Goal: Task Accomplishment & Management: Manage account settings

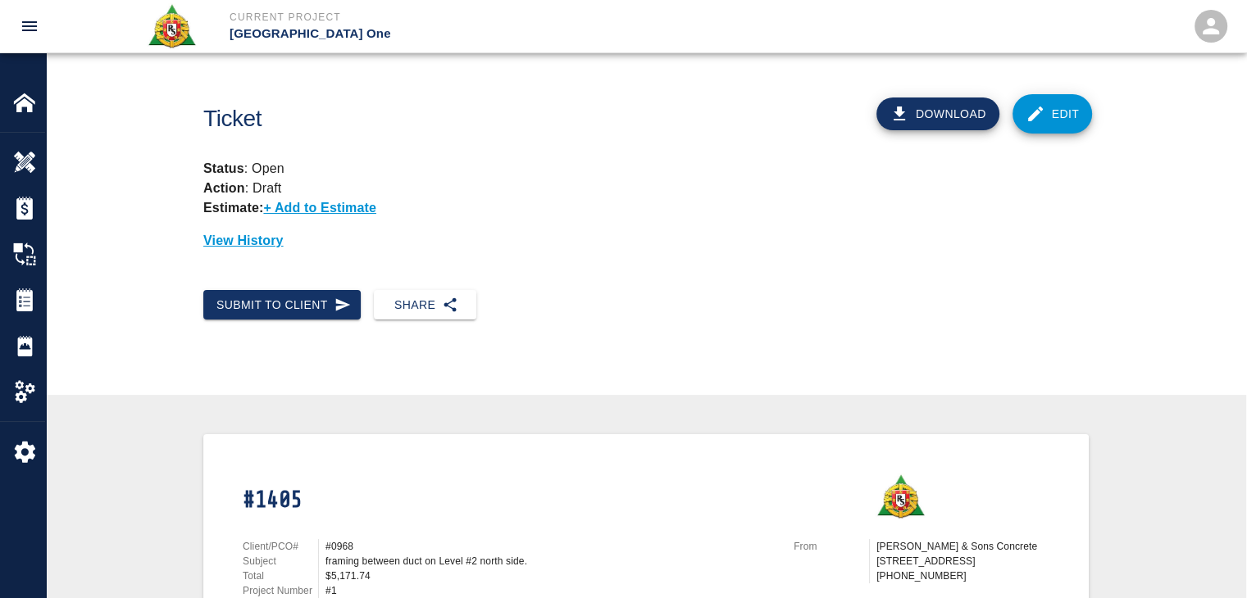
click at [1058, 120] on link "Edit" at bounding box center [1052, 113] width 80 height 39
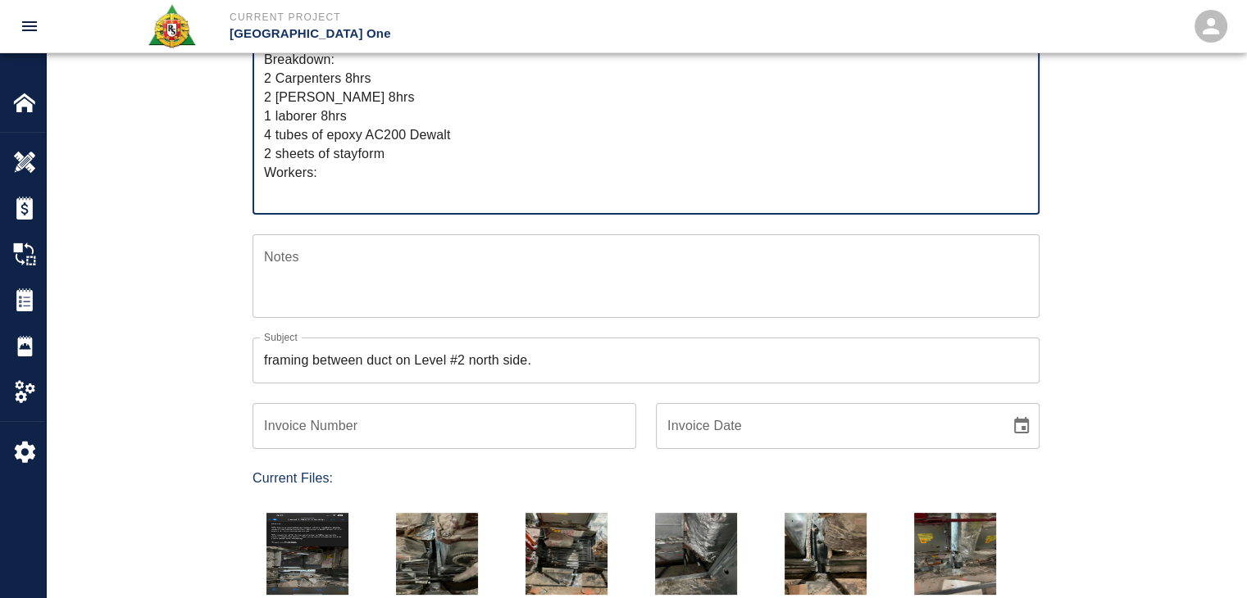
scroll to position [315, 0]
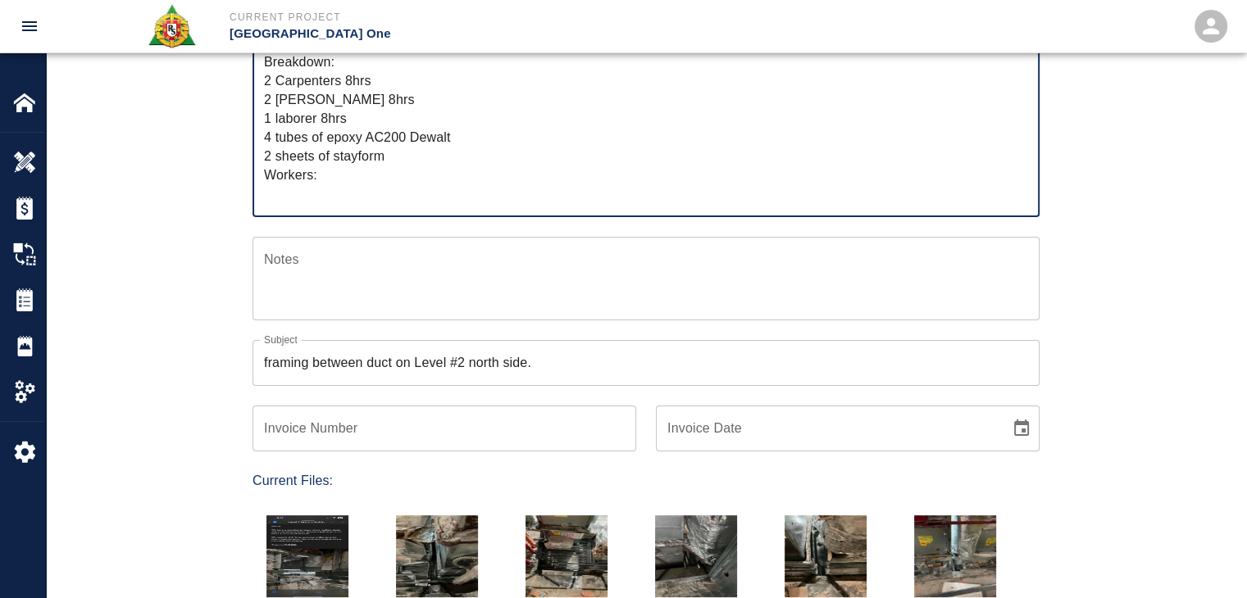
click at [389, 172] on textarea "R&S worked on framing between duct on Level #2 north side. Breakdown: 2 Carpent…" at bounding box center [646, 109] width 764 height 188
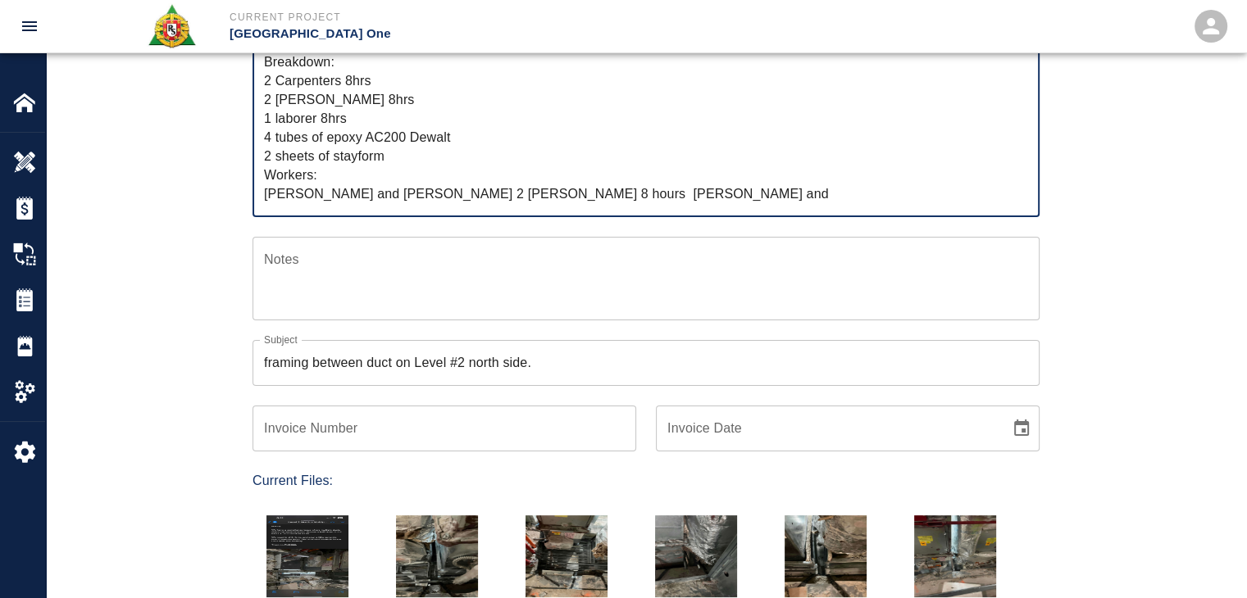
scroll to position [16, 0]
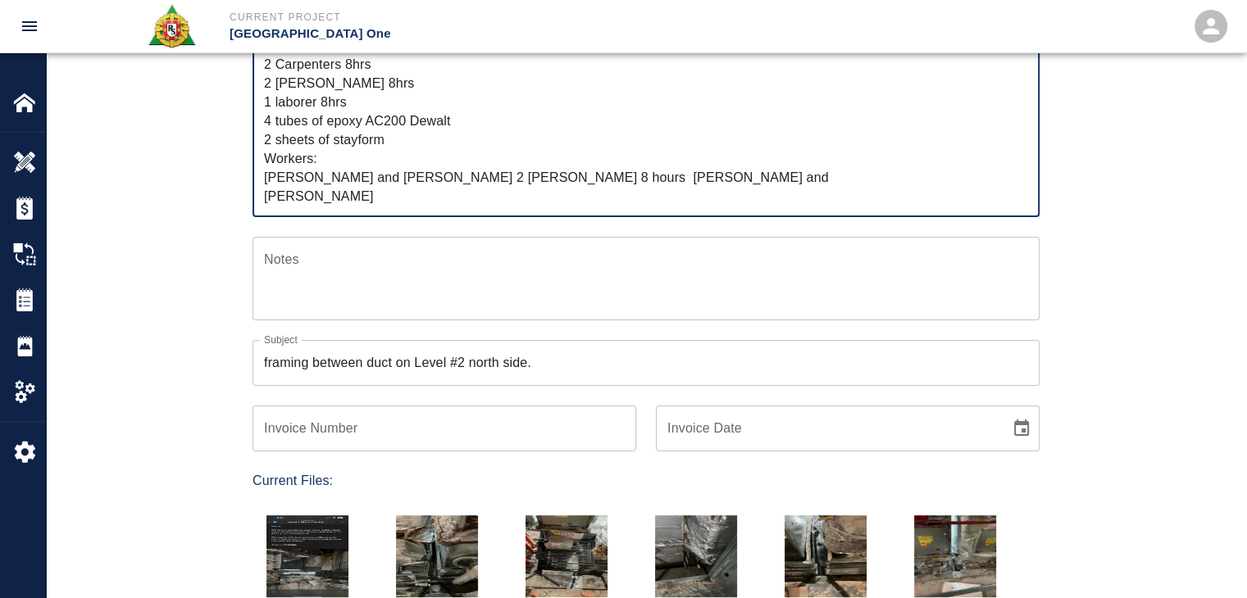
click at [393, 178] on textarea "R&S worked on framing between duct on Level #2 north side. Breakdown: 2 Carpent…" at bounding box center [646, 109] width 764 height 188
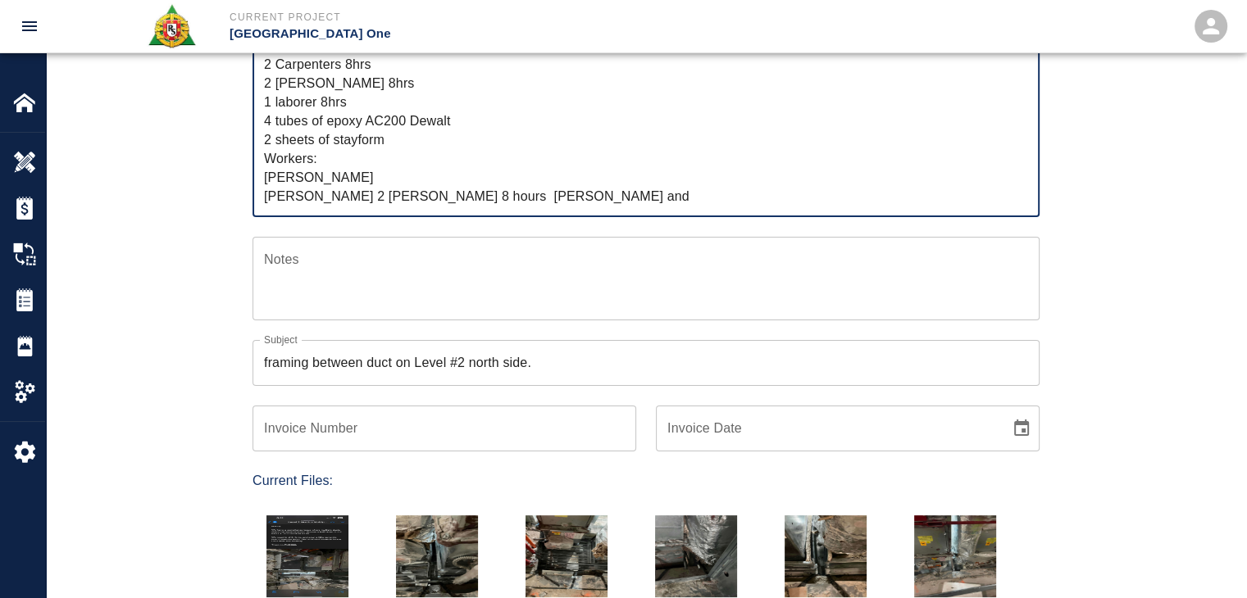
click at [402, 196] on textarea "R&S worked on framing between duct on Level #2 north side. Breakdown: 2 Carpent…" at bounding box center [646, 109] width 764 height 188
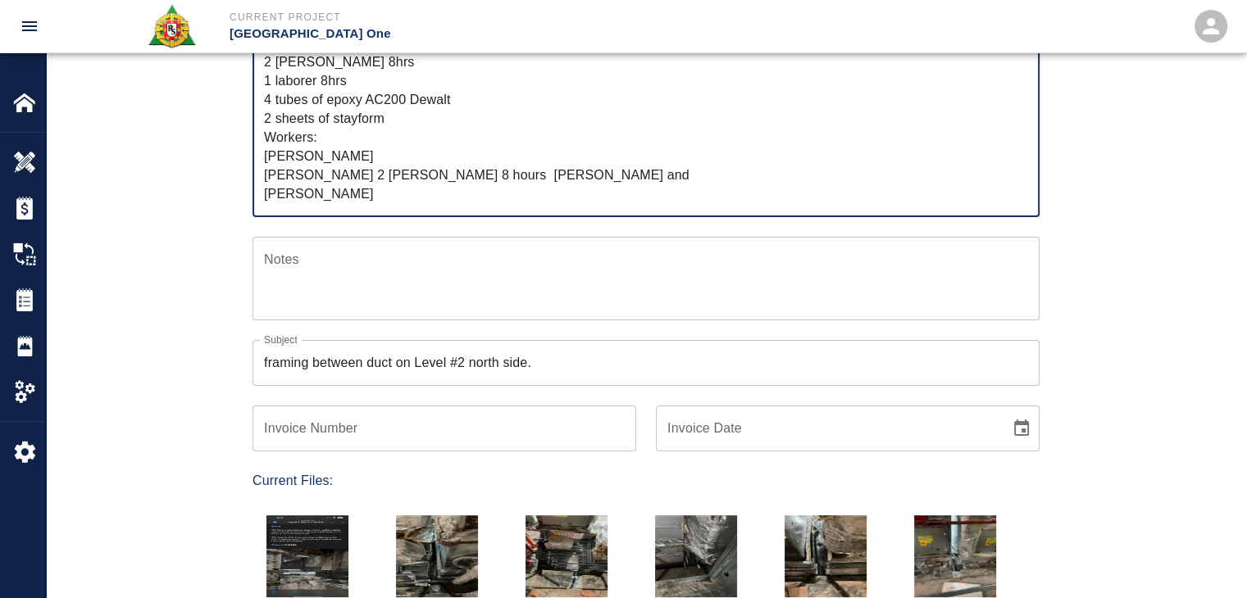
scroll to position [56, 0]
drag, startPoint x: 453, startPoint y: 198, endPoint x: 347, endPoint y: 159, distance: 112.5
click at [347, 159] on textarea "R&S worked on framing between duct on Level #2 north side. Breakdown: 2 Carpent…" at bounding box center [646, 109] width 764 height 188
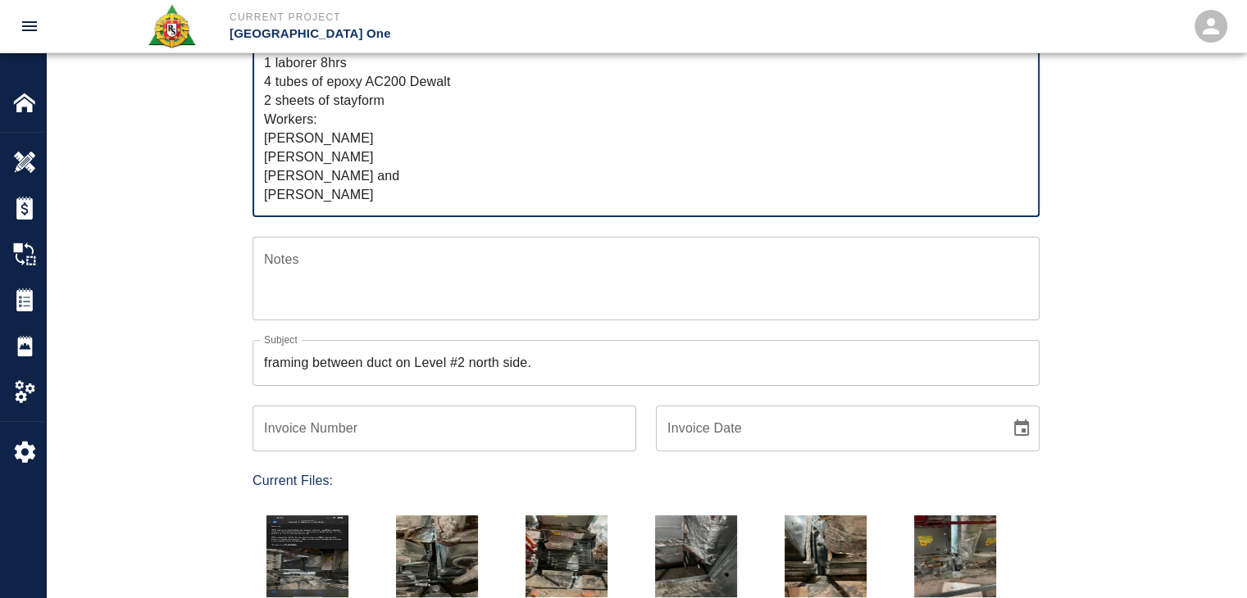
click at [374, 178] on textarea "R&S worked on framing between duct on Level #2 north side. Breakdown: 2 Carpent…" at bounding box center [646, 109] width 764 height 188
click at [365, 198] on textarea "R&S worked on framing between duct on Level #2 north side. Breakdown: 2 Carpent…" at bounding box center [646, 109] width 764 height 188
click at [337, 185] on textarea "R&S worked on framing between duct on Level #2 north side. Breakdown: 2 Carpent…" at bounding box center [646, 109] width 764 height 188
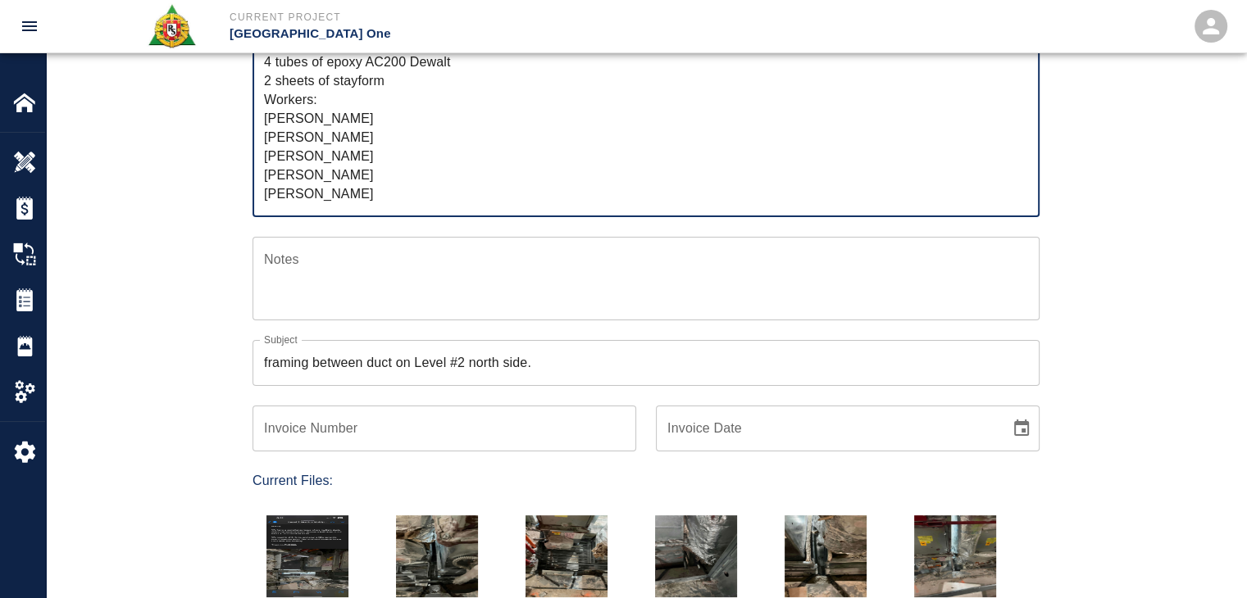
type textarea "R&S worked on framing between duct on Level #2 north side. Breakdown: 2 Carpent…"
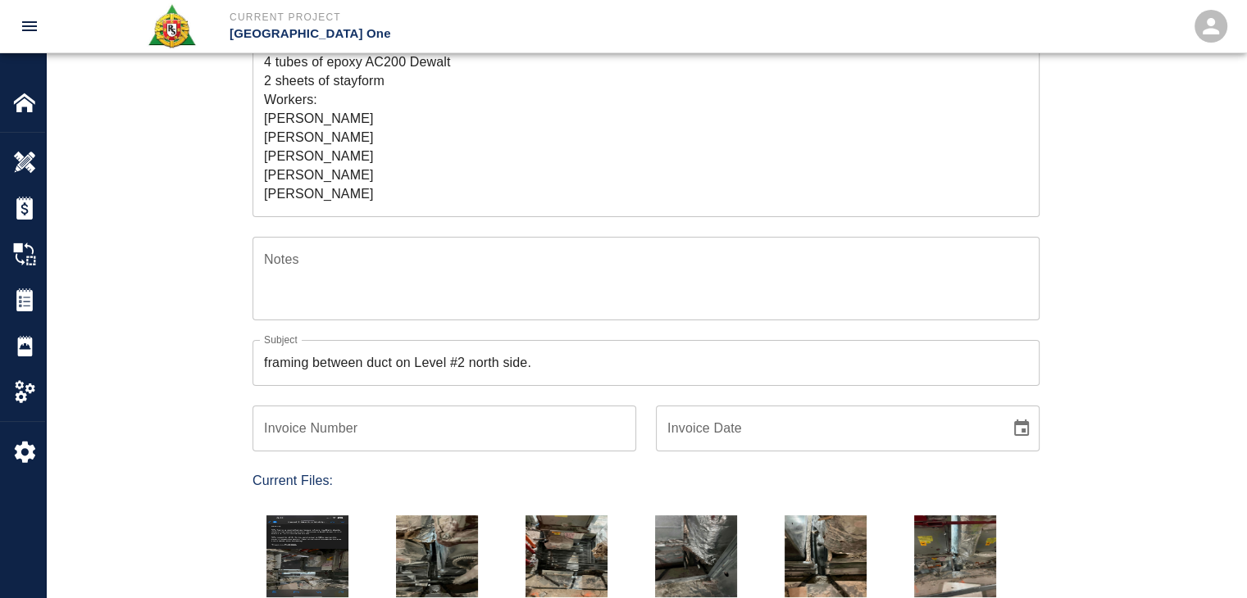
click at [193, 241] on div "Ticket Number 1405 Ticket Number PCO Number 0968 PCO Number Start Date 09/24/20…" at bounding box center [646, 425] width 1200 height 1148
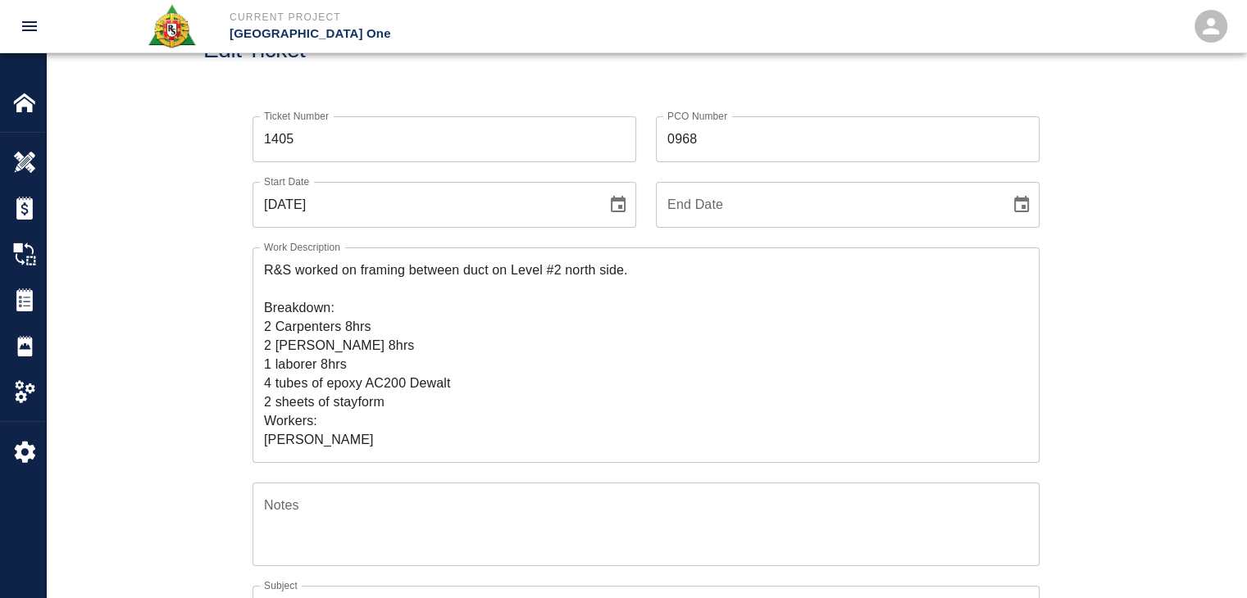
scroll to position [0, 0]
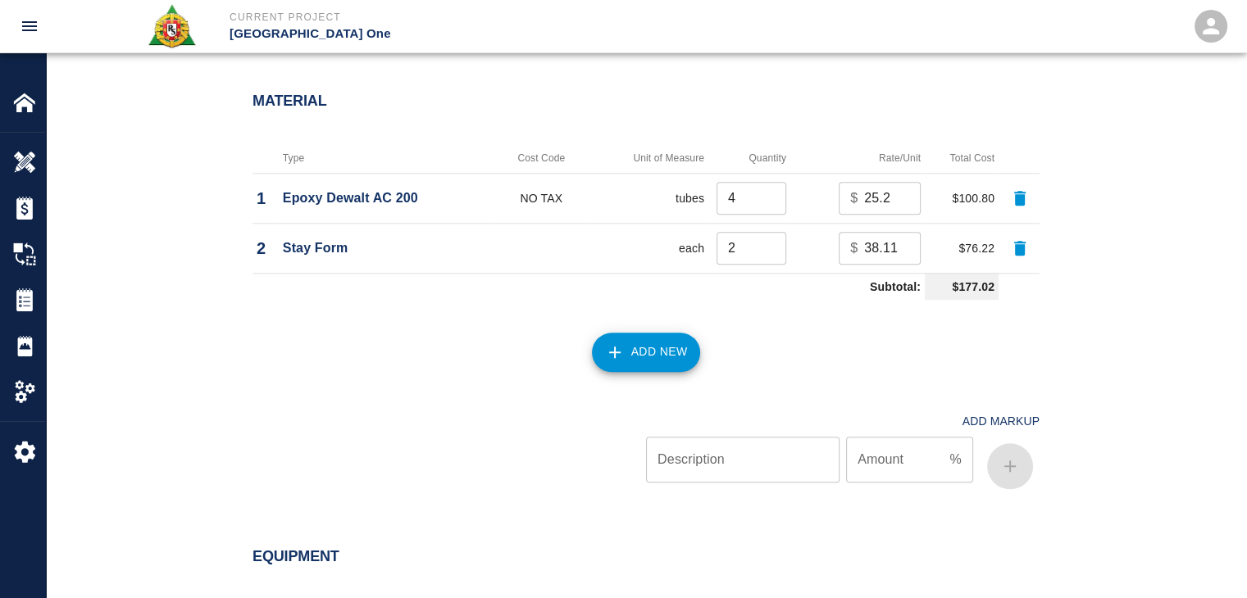
scroll to position [2197, 0]
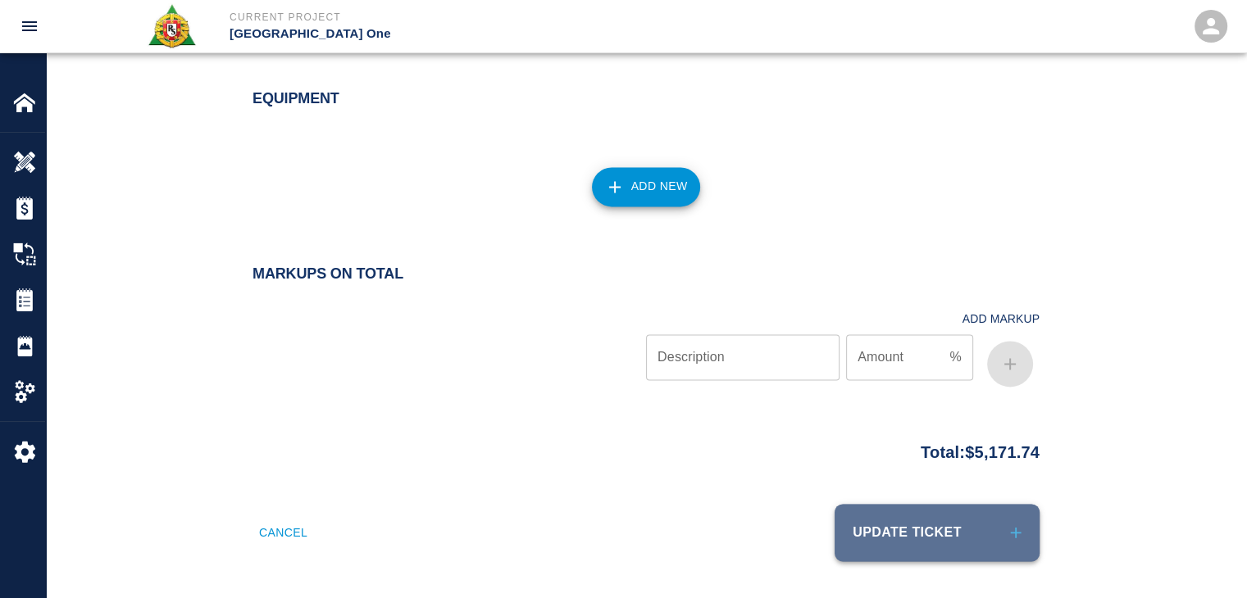
click at [906, 528] on button "Update Ticket" at bounding box center [936, 532] width 205 height 57
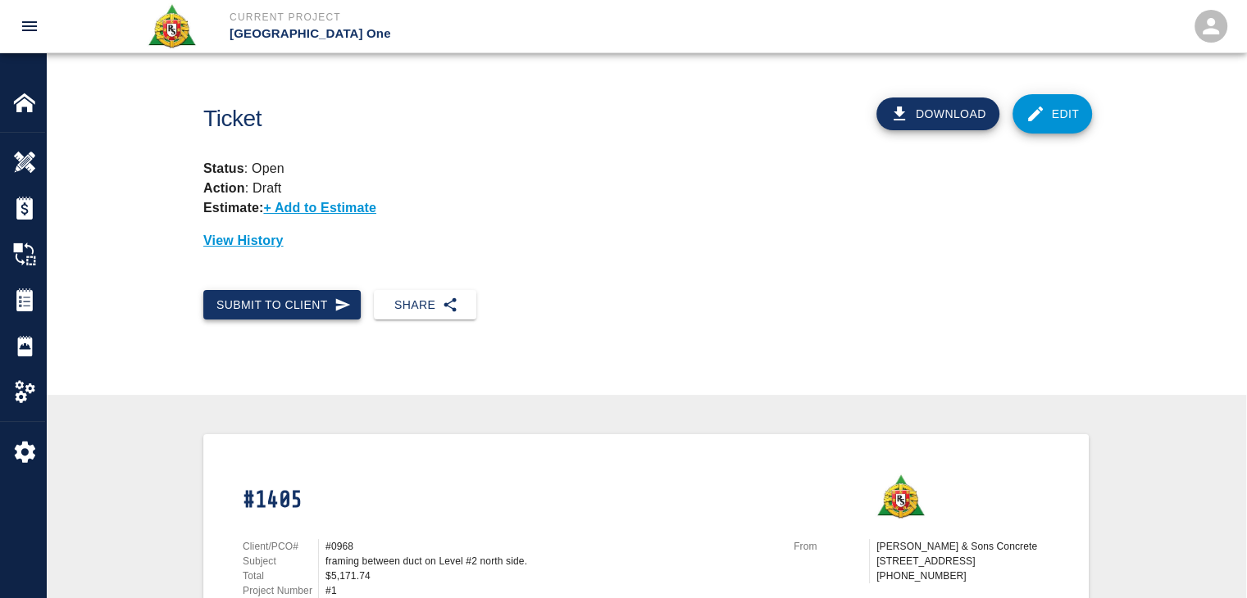
click at [281, 316] on button "Submit to Client" at bounding box center [281, 305] width 157 height 30
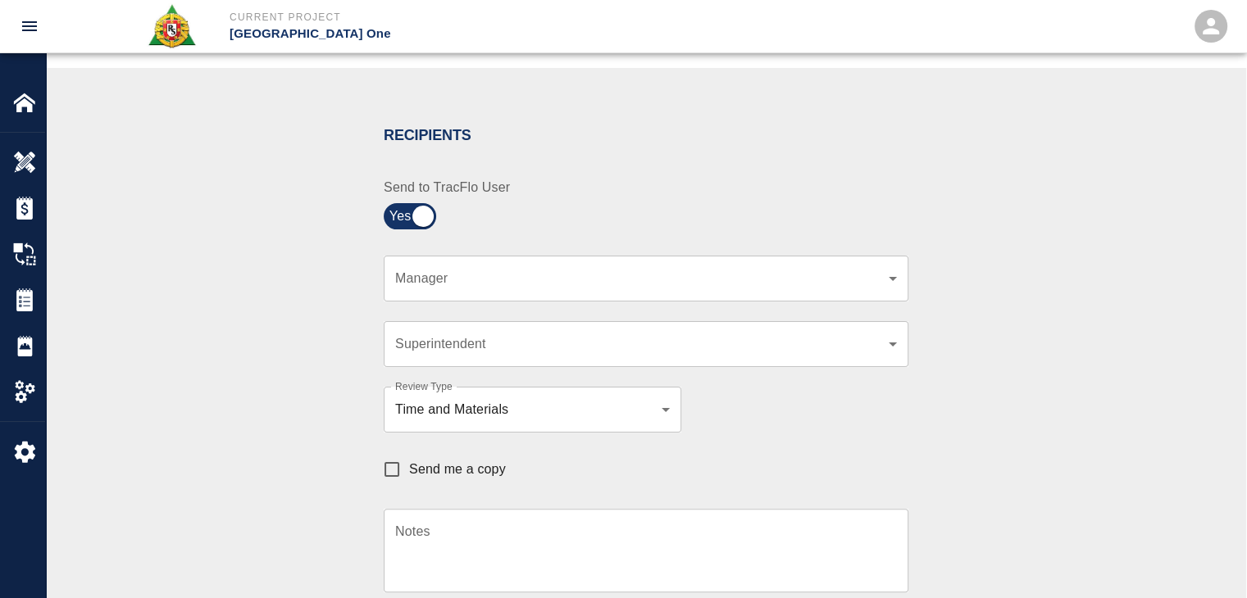
scroll to position [295, 0]
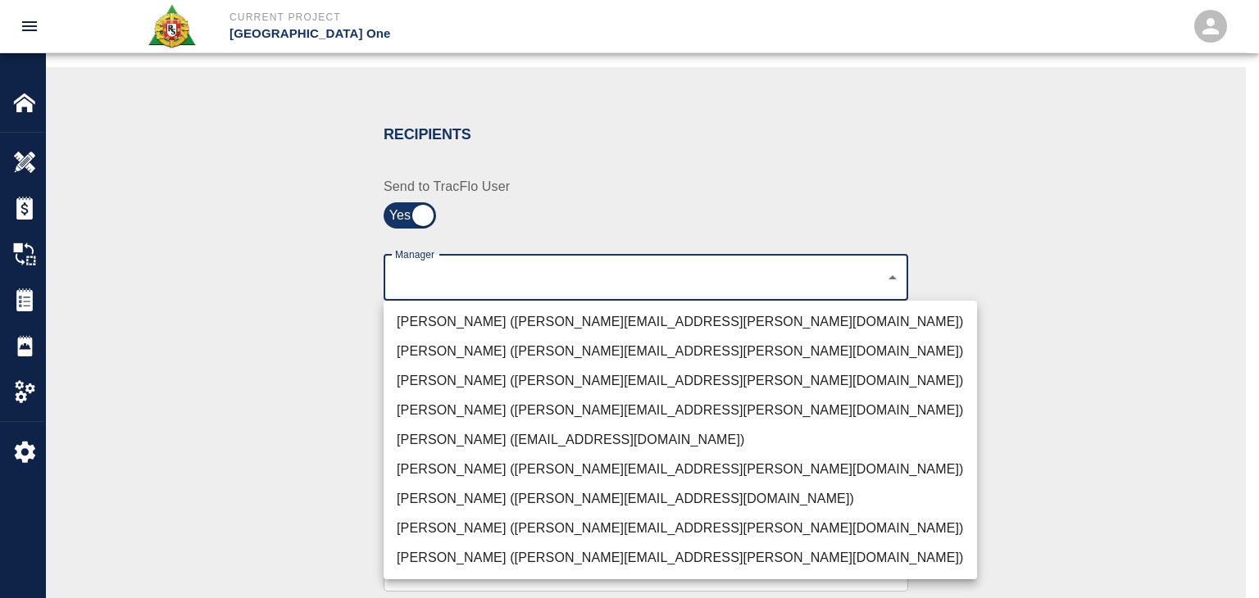
click at [434, 283] on body "Current Project JFK Terminal One Home JFK Terminal One Overview Estimates Chang…" at bounding box center [629, 4] width 1259 height 598
click at [457, 325] on li "Peter Hardecker (peter.hardecker@aecom.com)" at bounding box center [680, 322] width 593 height 30
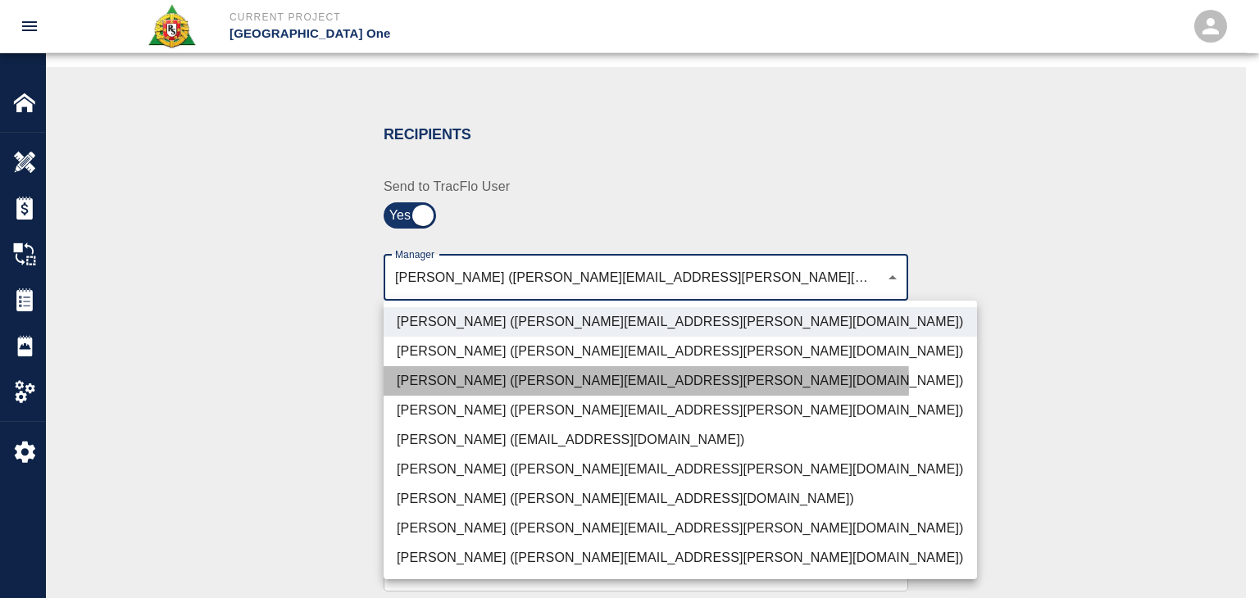
click at [445, 384] on li "Parin Kanani (parin.kanani@aecom.com)" at bounding box center [680, 381] width 593 height 30
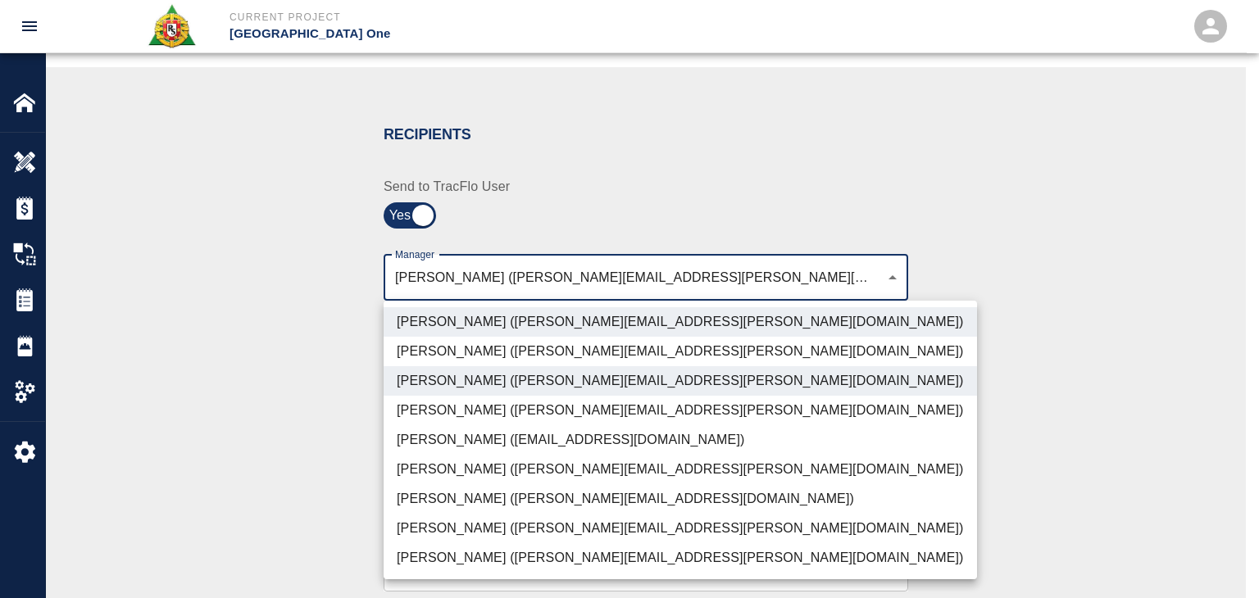
click at [468, 507] on li "Patrick Testino (patrick.testino@aecom.com)" at bounding box center [680, 499] width 593 height 30
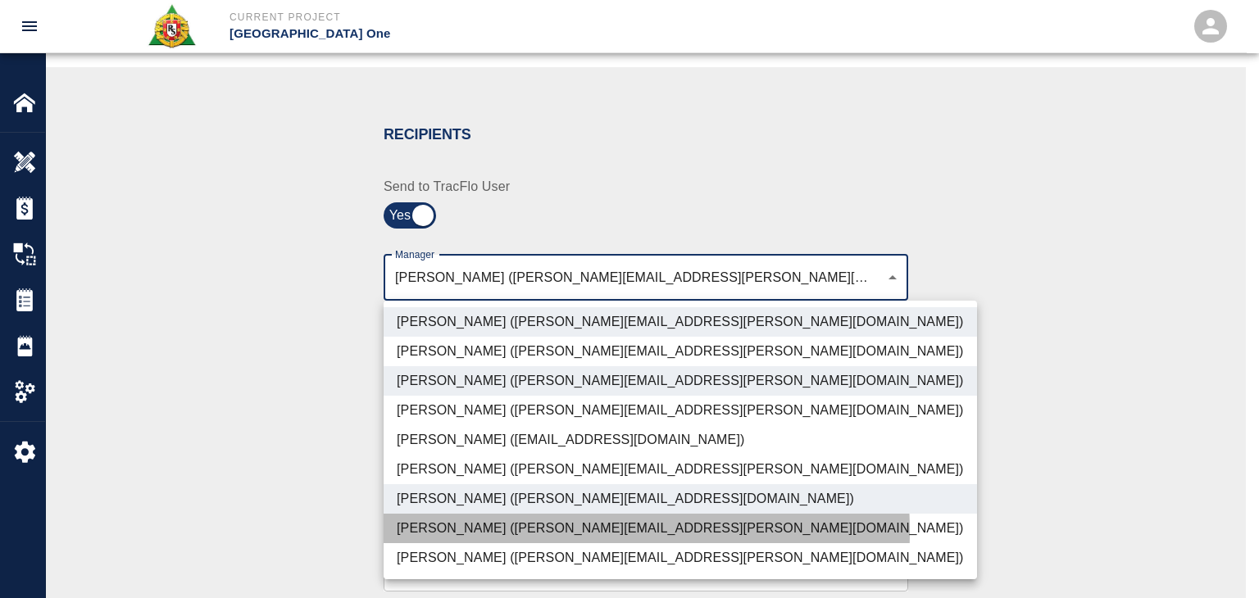
click at [479, 532] on li "Dylan Sims (dylan.sims@aecom.com)" at bounding box center [680, 529] width 593 height 30
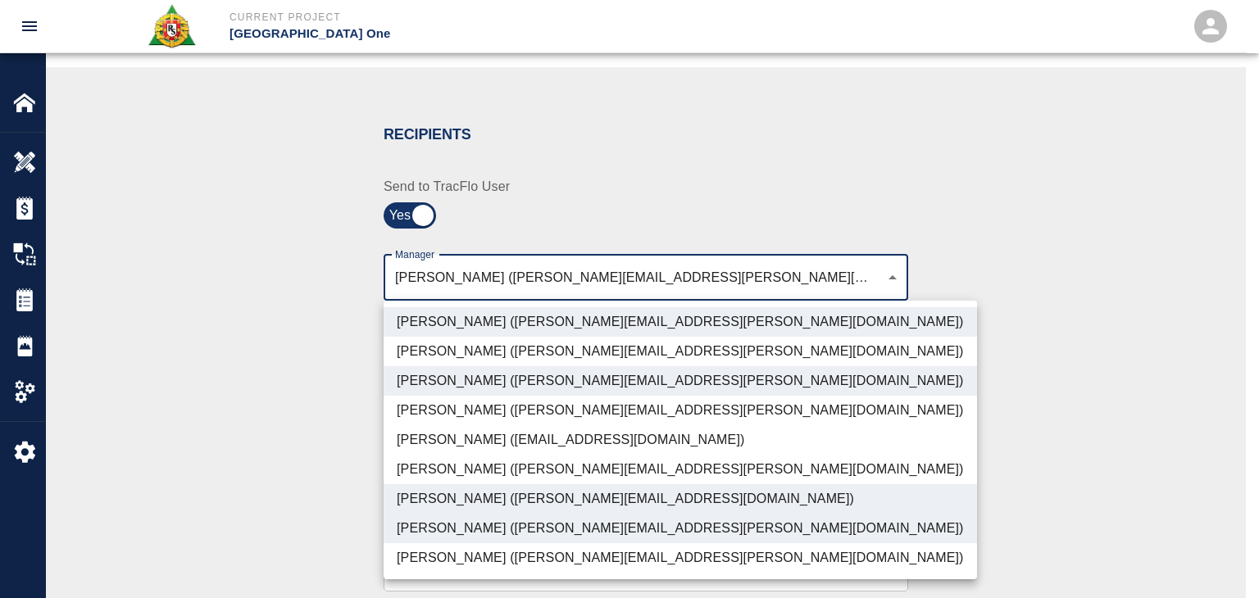
click at [496, 568] on li "Shane Lamay (shane.lamay@aecom.com)" at bounding box center [680, 558] width 593 height 30
type input "ede96749-2565-4a65-a76c-ac2c5448e16e,69d78ca4-8a93-4c72-a988-7271956ccf0b,ad99d…"
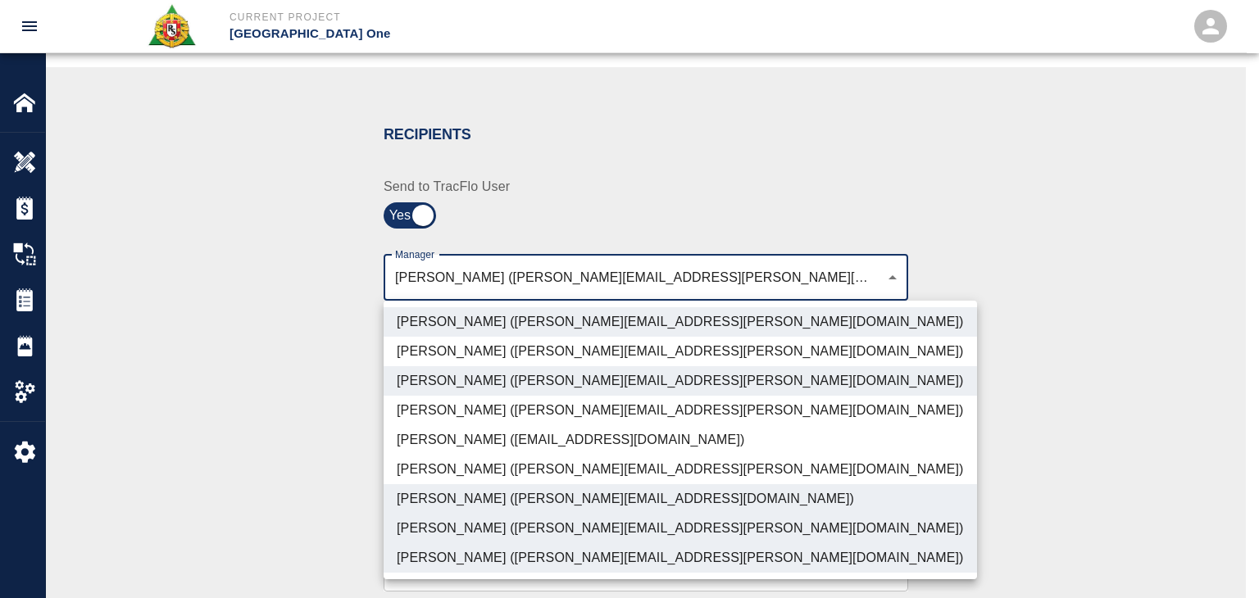
click at [256, 509] on div at bounding box center [629, 299] width 1259 height 598
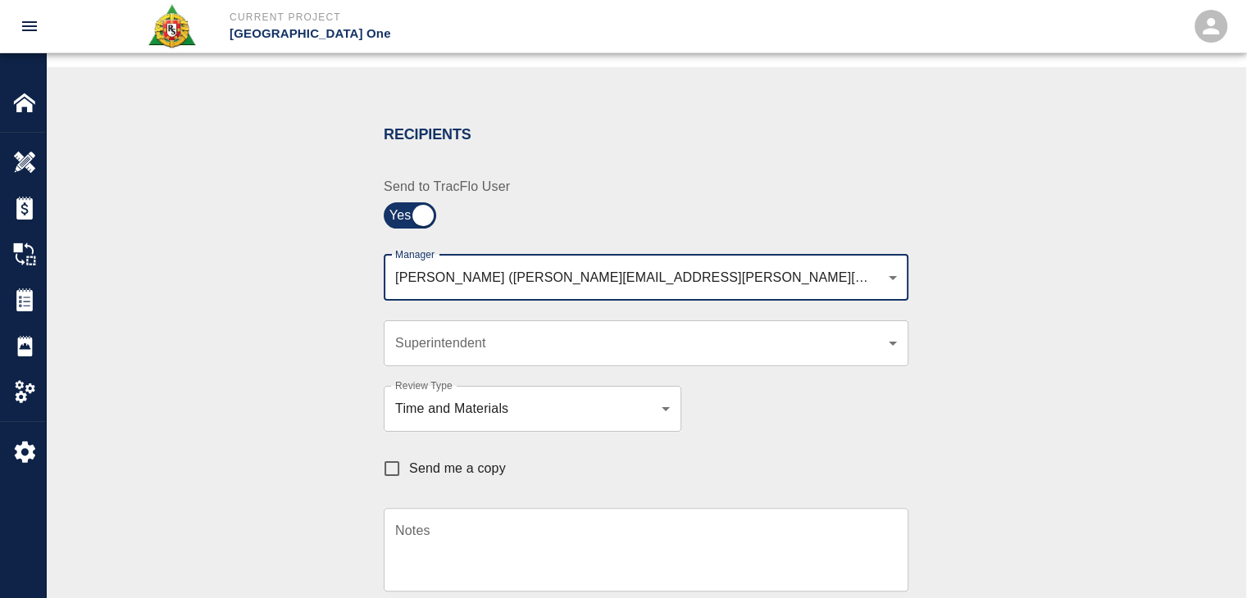
click at [391, 470] on input "Send me a copy" at bounding box center [392, 469] width 34 height 34
checkbox input "true"
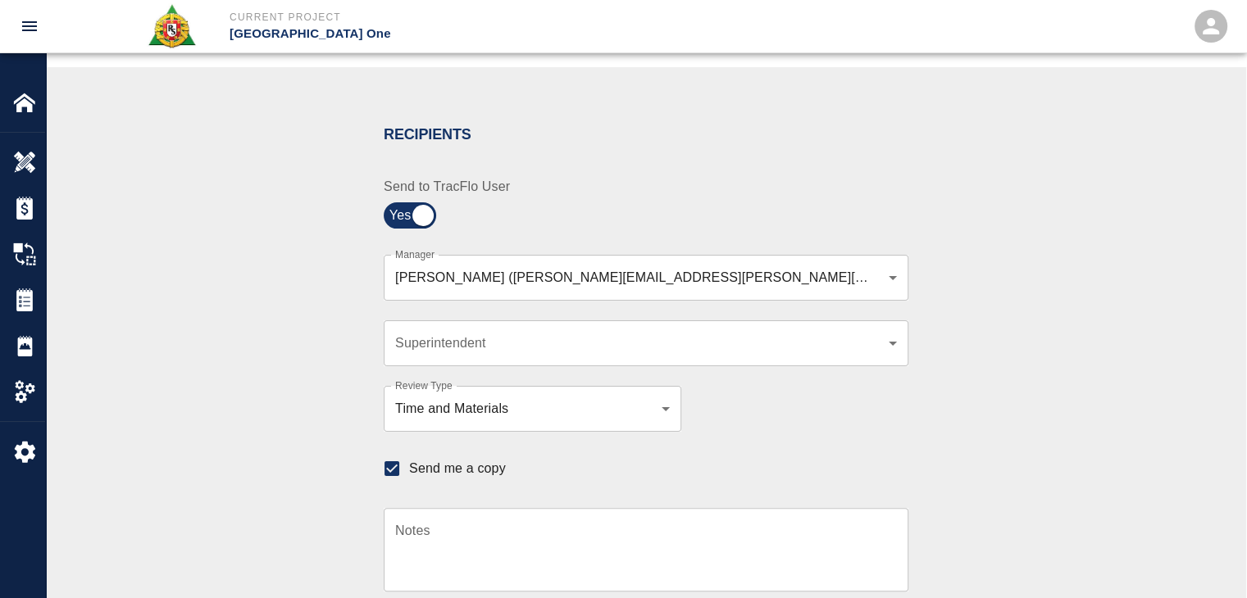
scroll to position [552, 0]
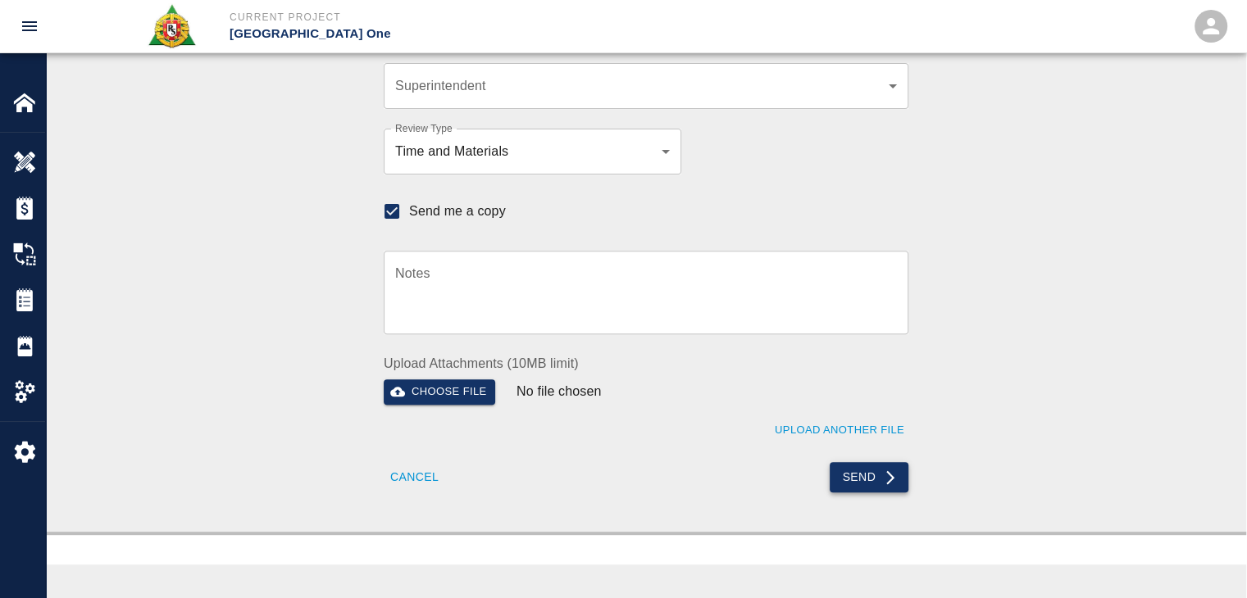
click at [896, 477] on icon "submit" at bounding box center [890, 478] width 16 height 16
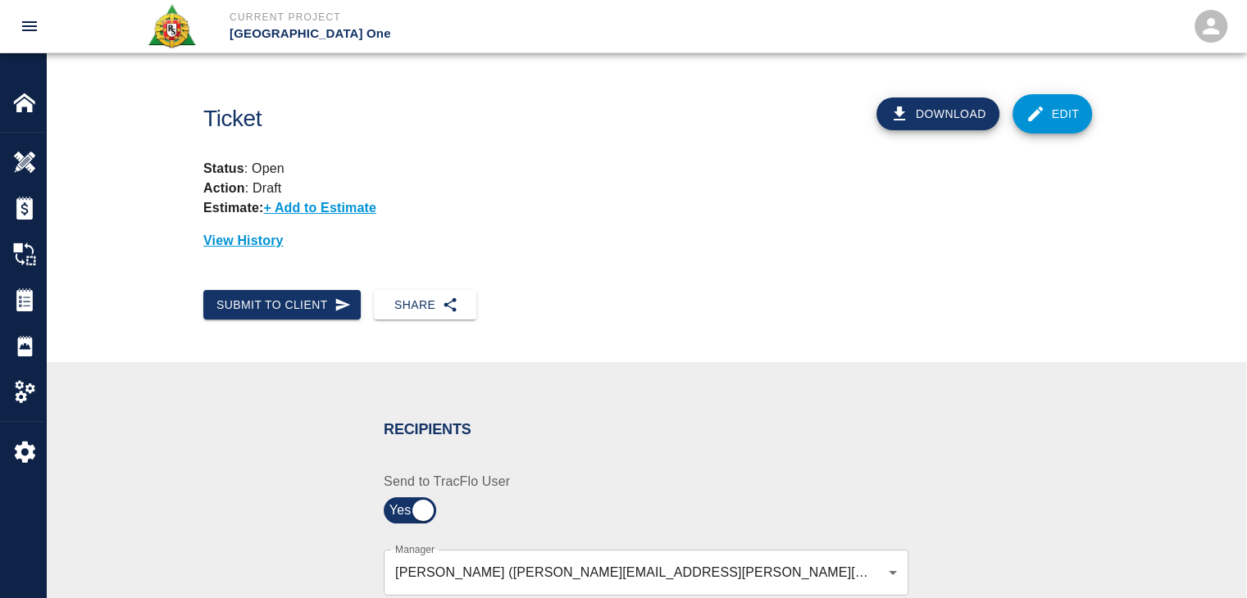
checkbox input "false"
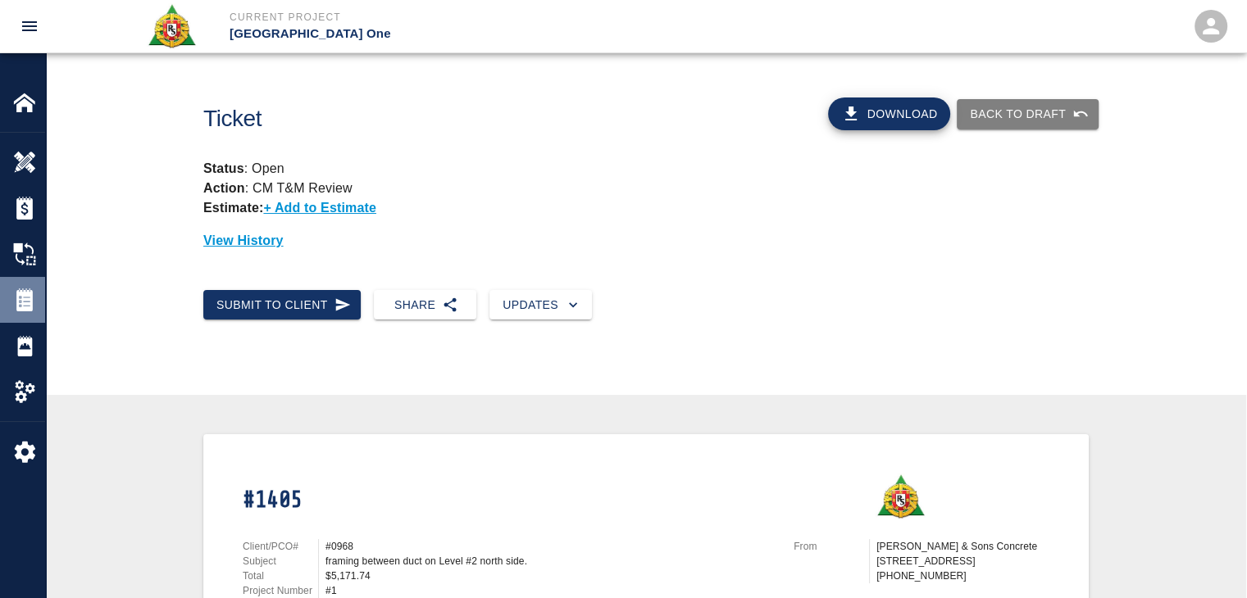
click at [35, 298] on img at bounding box center [24, 299] width 23 height 23
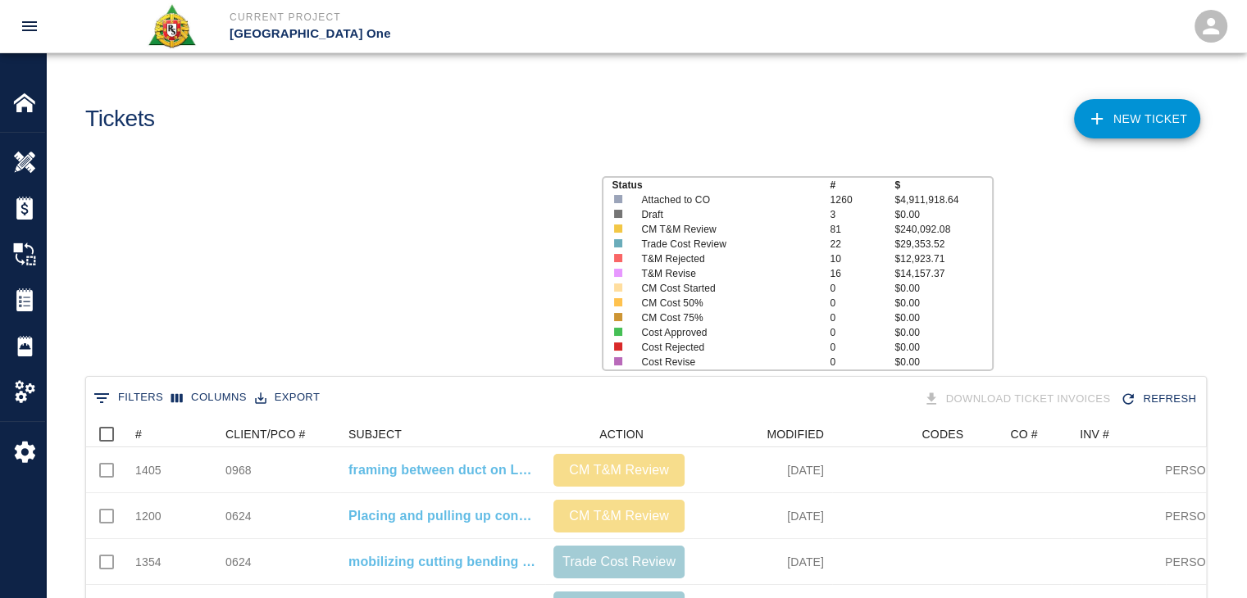
scroll to position [944, 1107]
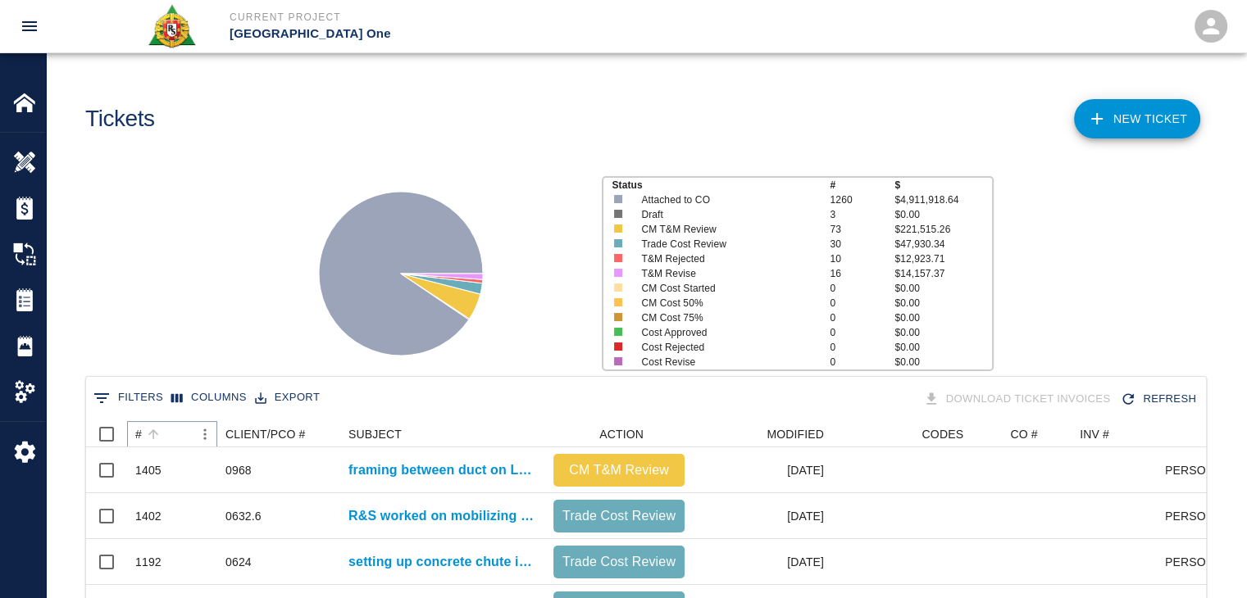
click at [156, 438] on icon "Sort" at bounding box center [153, 434] width 15 height 15
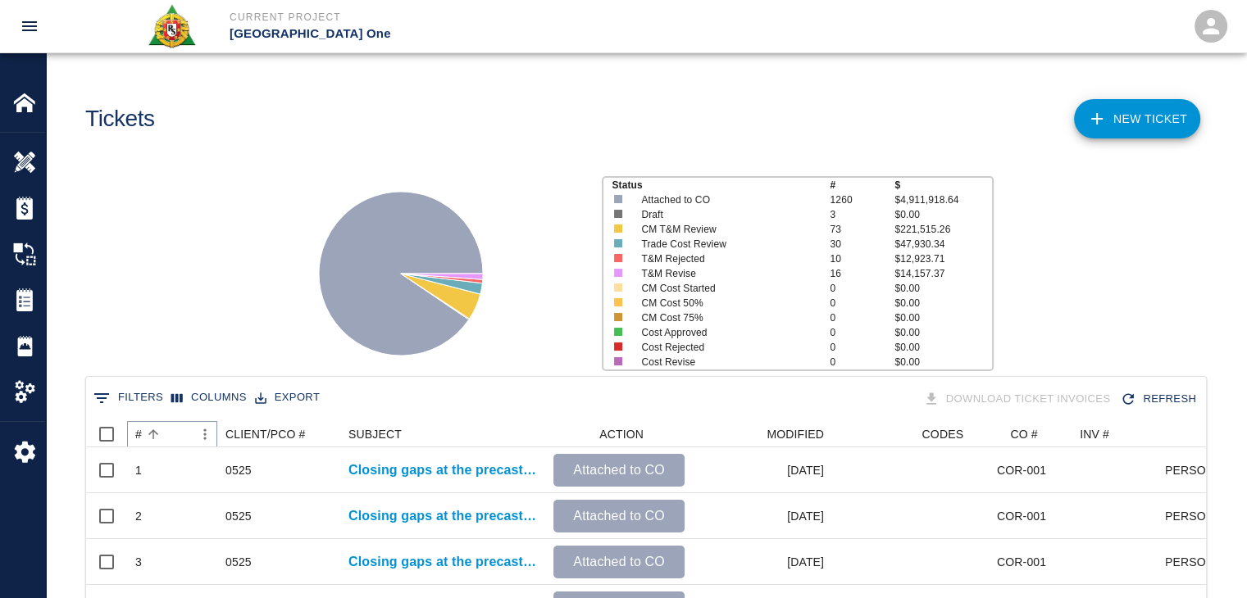
click at [156, 438] on icon "Sort" at bounding box center [153, 434] width 15 height 15
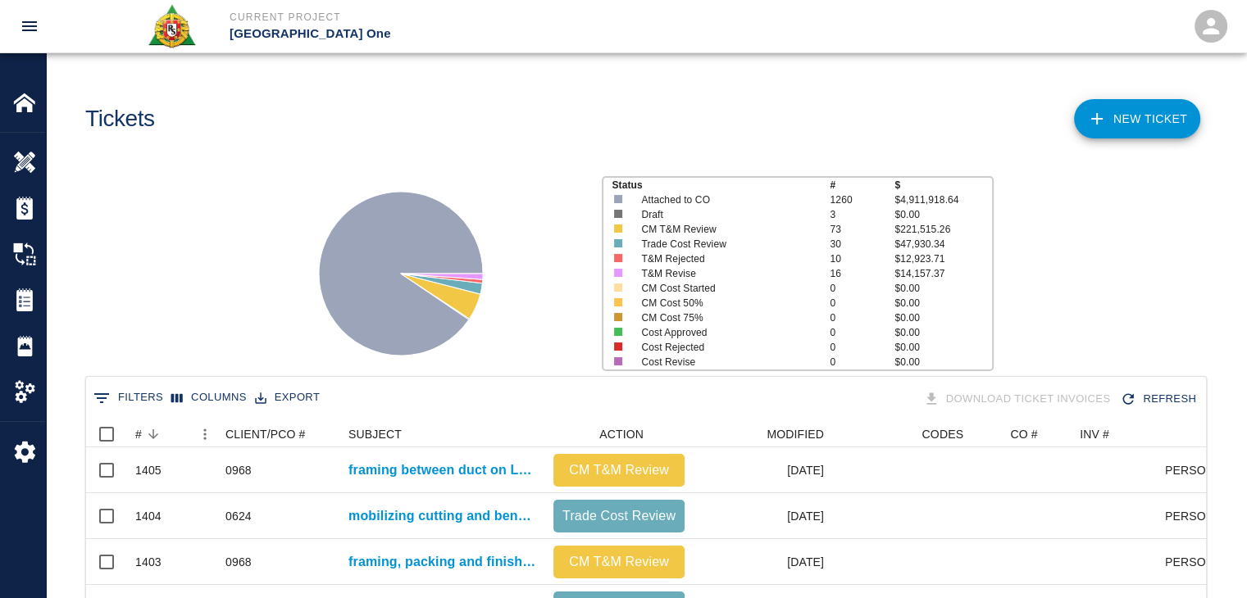
click at [150, 338] on div "Status # $ Attached to CO 1260 $4,911,918.64 Draft 3 $0.00 CM T&M Review 73 $22…" at bounding box center [639, 267] width 1213 height 218
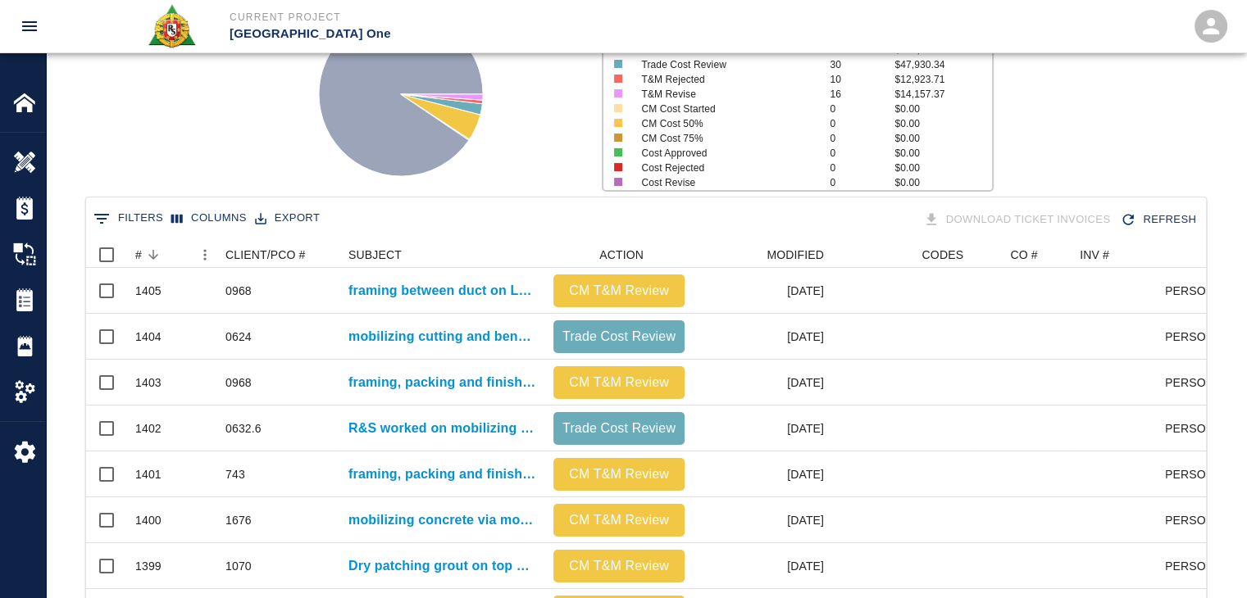
scroll to position [0, 0]
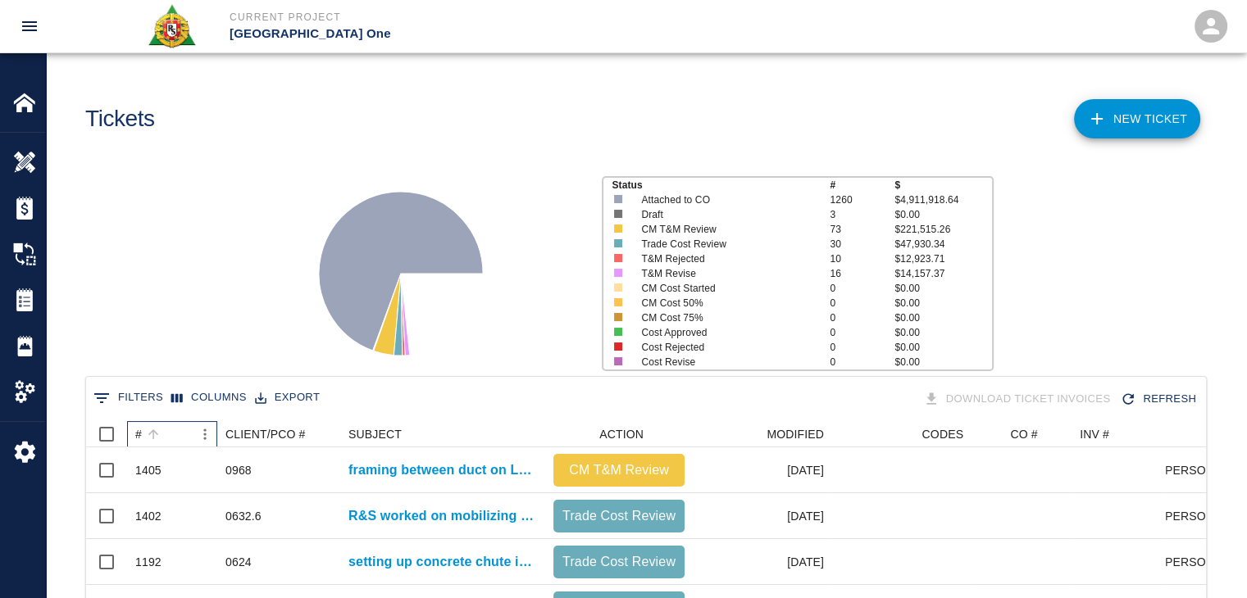
click at [166, 434] on div "#" at bounding box center [163, 434] width 57 height 26
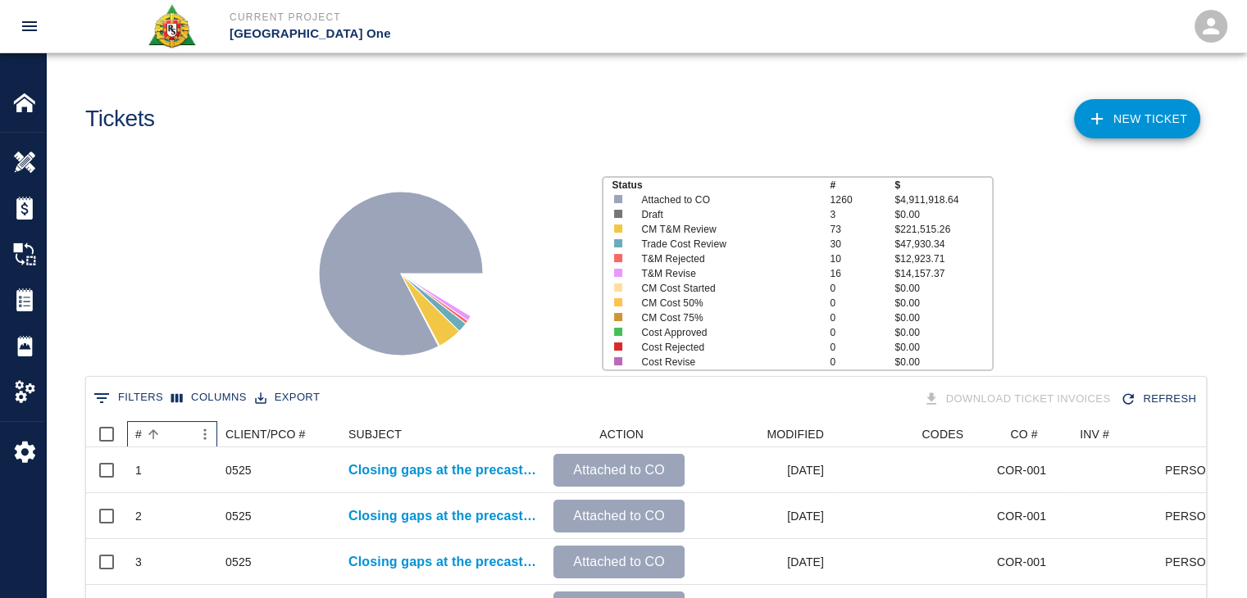
click at [166, 434] on div "#" at bounding box center [163, 434] width 57 height 26
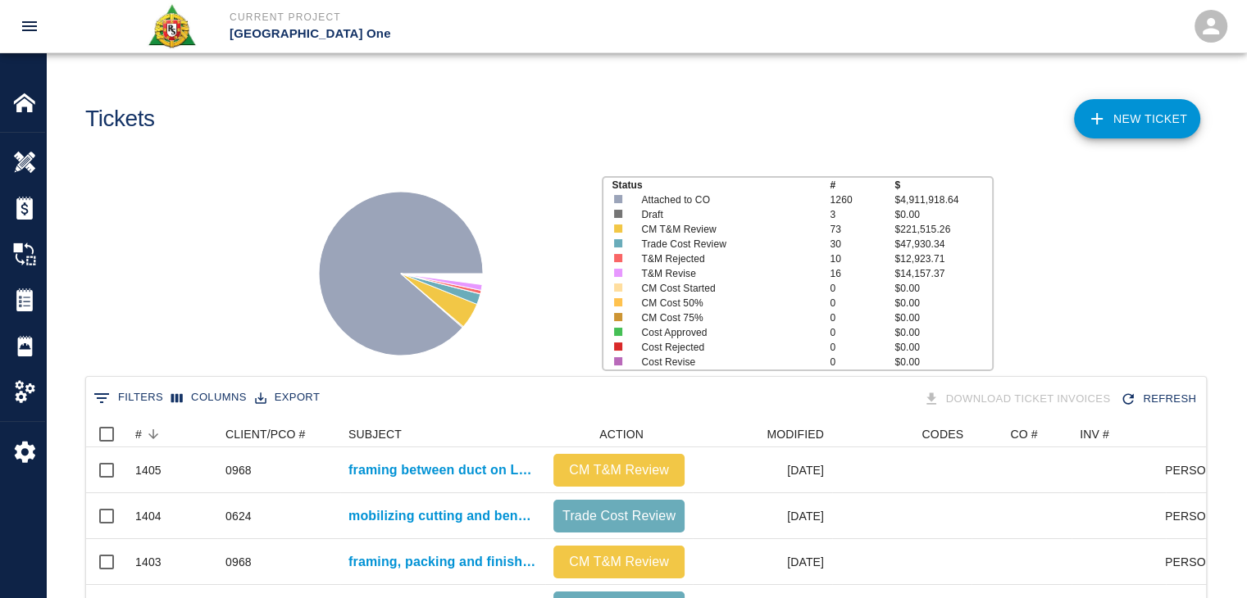
click at [197, 293] on div "Status # $ Attached to CO 1260 $4,911,918.64 Draft 3 $0.00 CM T&M Review 73 $22…" at bounding box center [639, 267] width 1213 height 218
